Goal: Find specific page/section: Find specific page/section

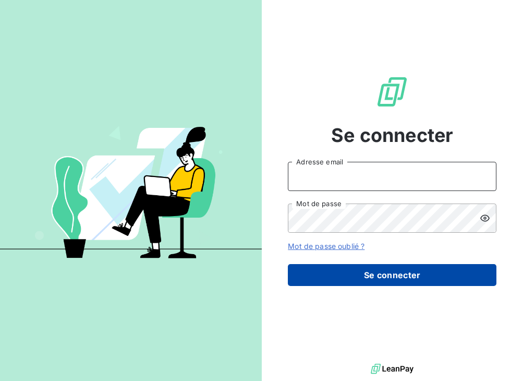
type input "[PERSON_NAME][EMAIL_ADDRESS][DOMAIN_NAME]"
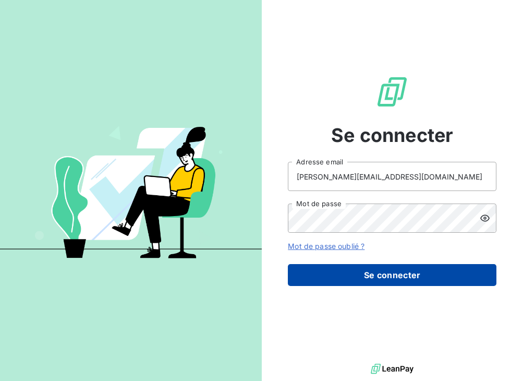
click at [401, 273] on button "Se connecter" at bounding box center [392, 275] width 209 height 22
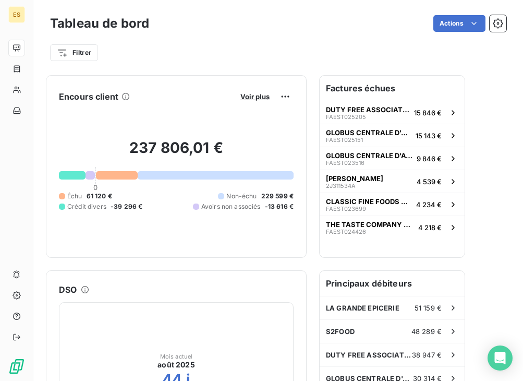
click at [96, 194] on span "61 120 €" at bounding box center [100, 195] width 26 height 9
click at [125, 173] on div at bounding box center [117, 175] width 42 height 8
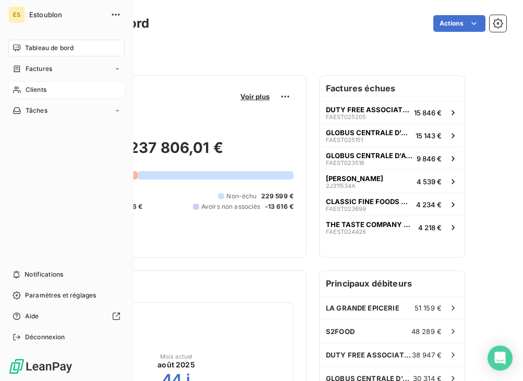
click at [58, 94] on div "Clients" at bounding box center [66, 89] width 116 height 17
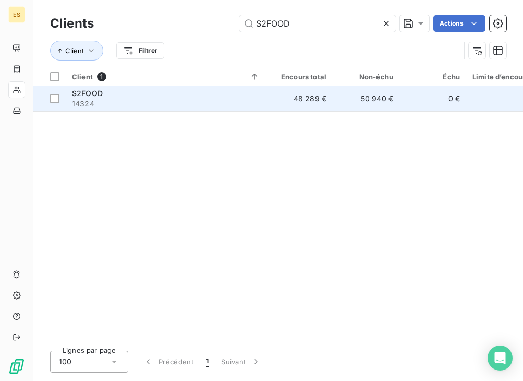
type input "S2FOOD"
click at [81, 99] on span "14324" at bounding box center [166, 104] width 188 height 10
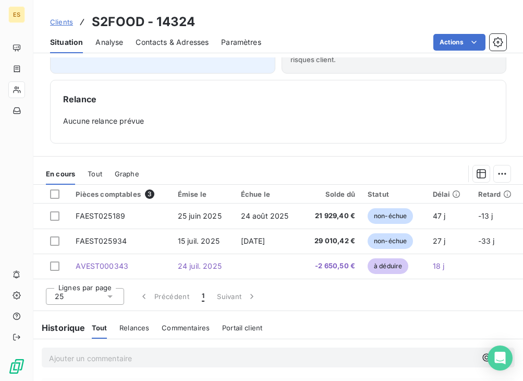
scroll to position [365, 0]
